Goal: Task Accomplishment & Management: Complete application form

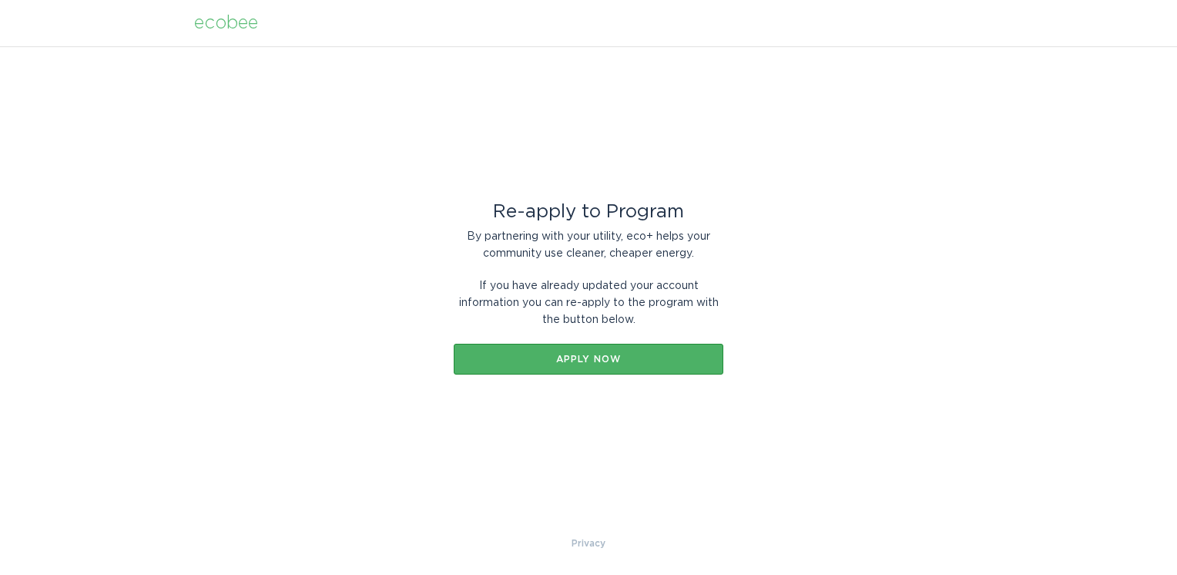
click at [616, 359] on div "Apply now" at bounding box center [588, 358] width 254 height 9
